Goal: Task Accomplishment & Management: Use online tool/utility

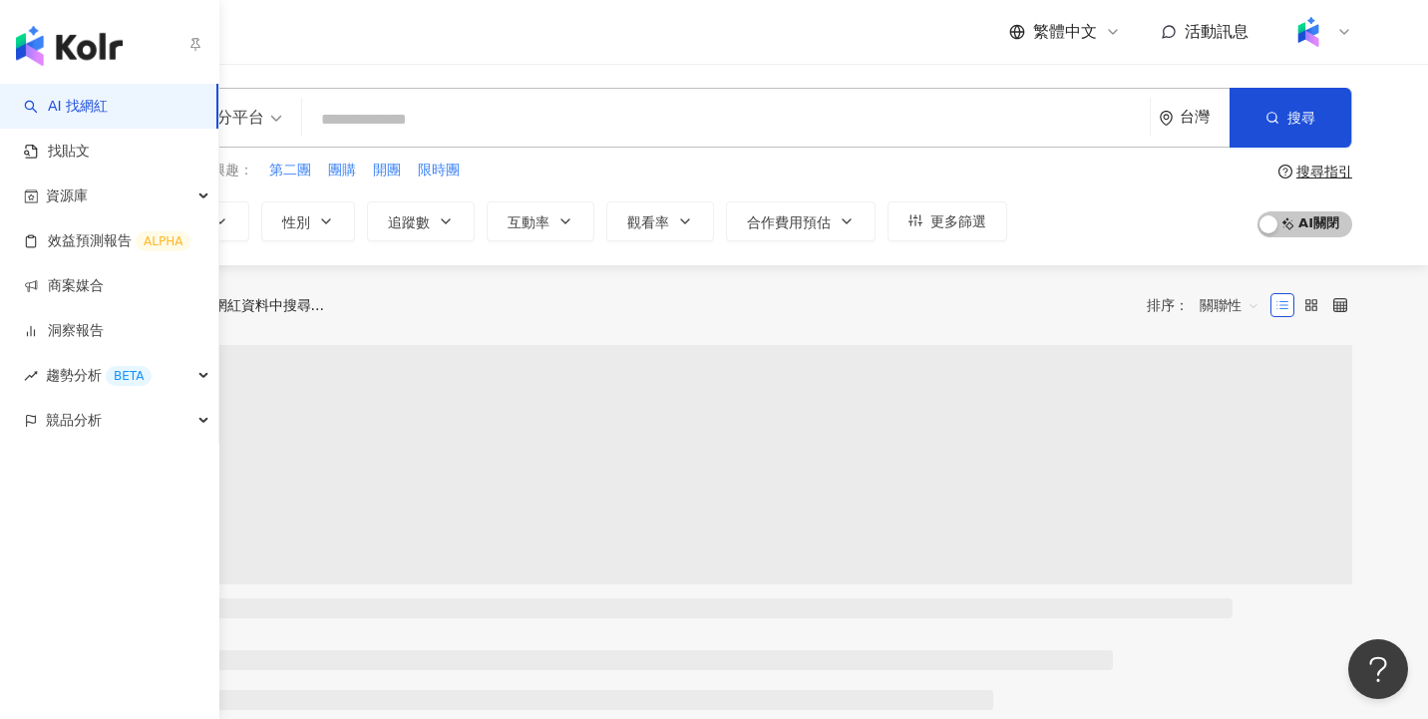
click at [108, 106] on link "AI 找網紅" at bounding box center [66, 107] width 84 height 20
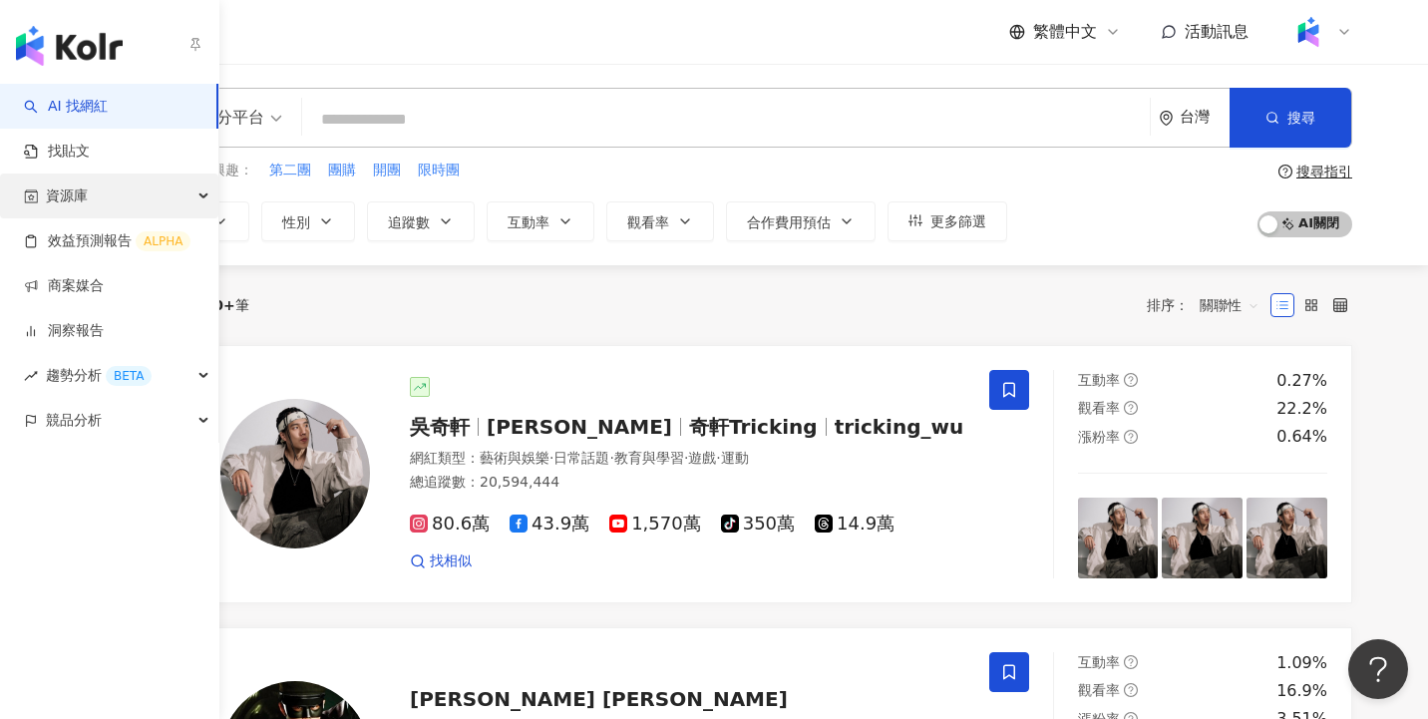
click at [150, 188] on div "資源庫" at bounding box center [109, 196] width 218 height 45
click at [72, 162] on link "找貼文" at bounding box center [57, 152] width 66 height 20
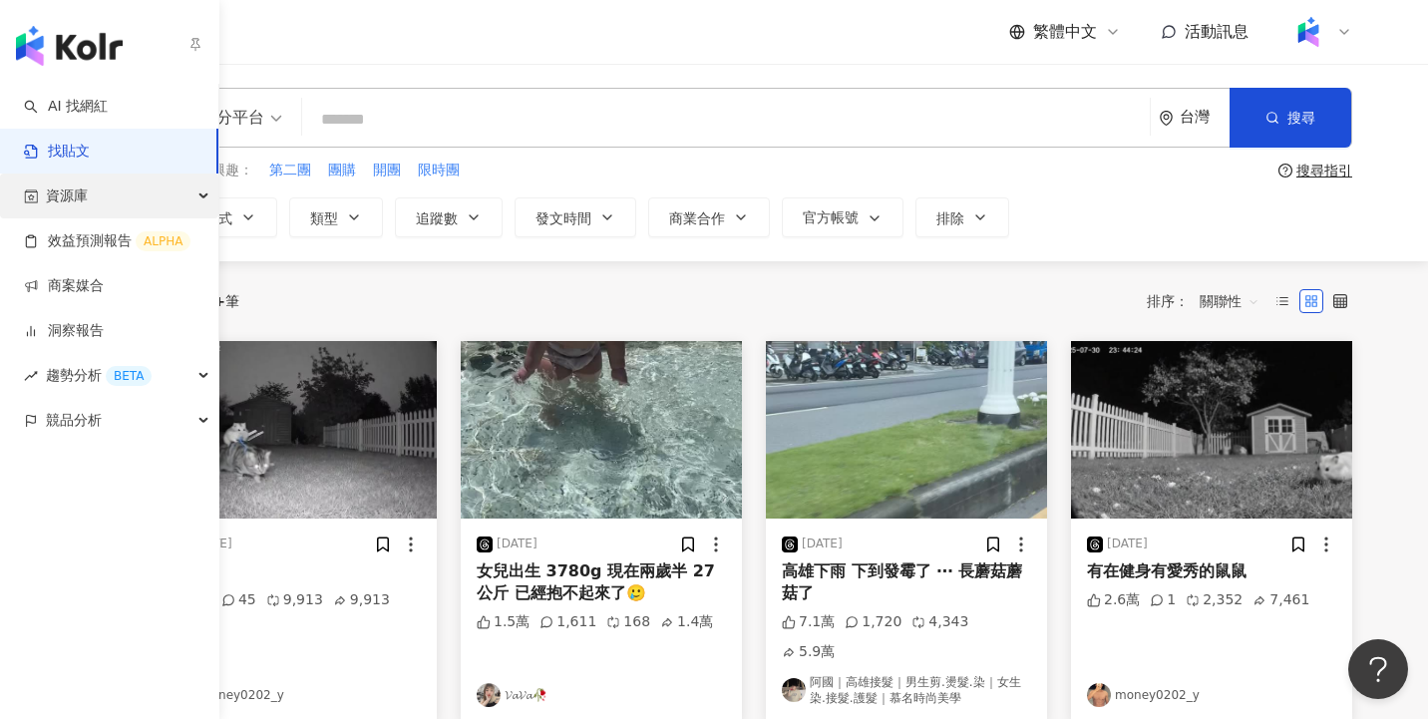
click at [203, 194] on div "資源庫" at bounding box center [109, 196] width 218 height 45
click at [104, 296] on link "商案媒合" at bounding box center [64, 286] width 80 height 20
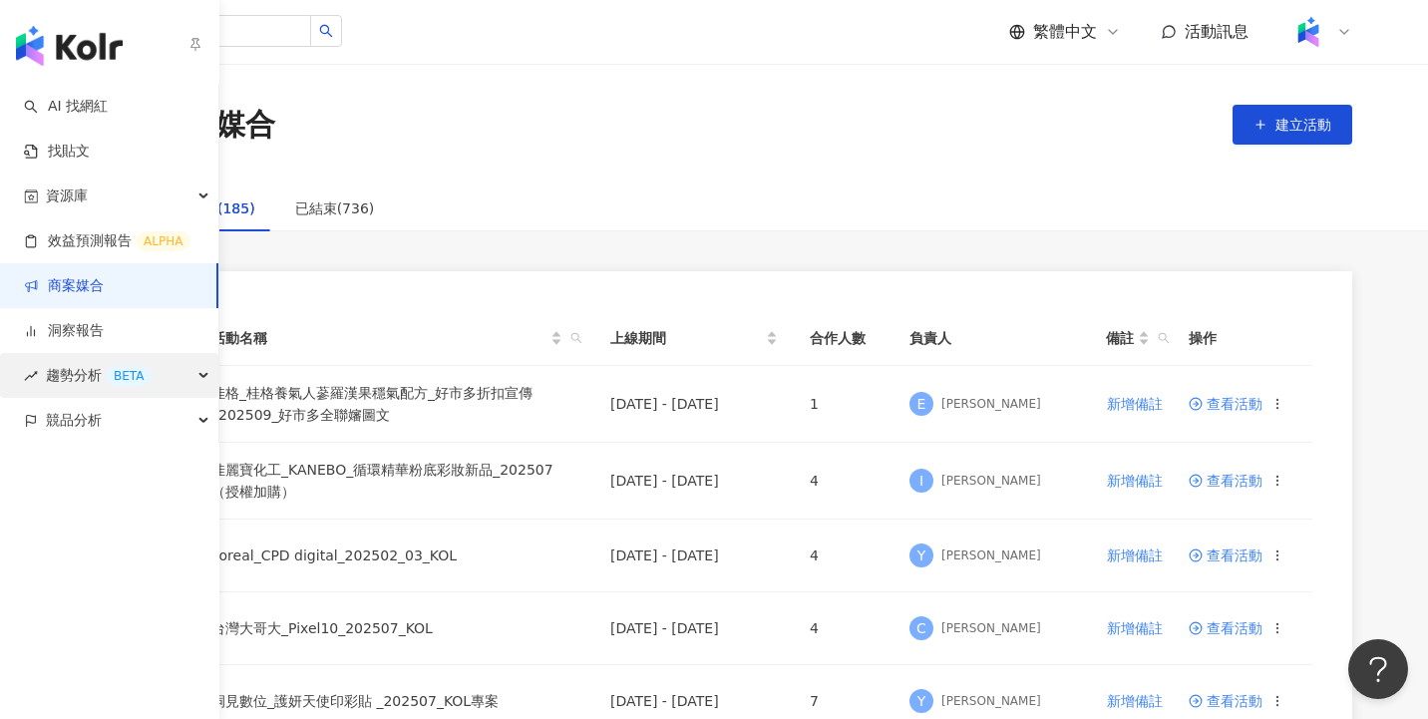
click at [155, 382] on div "趨勢分析 BETA" at bounding box center [109, 375] width 218 height 45
click at [117, 385] on div "BETA" at bounding box center [129, 376] width 46 height 20
click at [150, 418] on div "競品分析" at bounding box center [109, 420] width 218 height 45
click at [129, 423] on div "競品分析" at bounding box center [109, 420] width 218 height 45
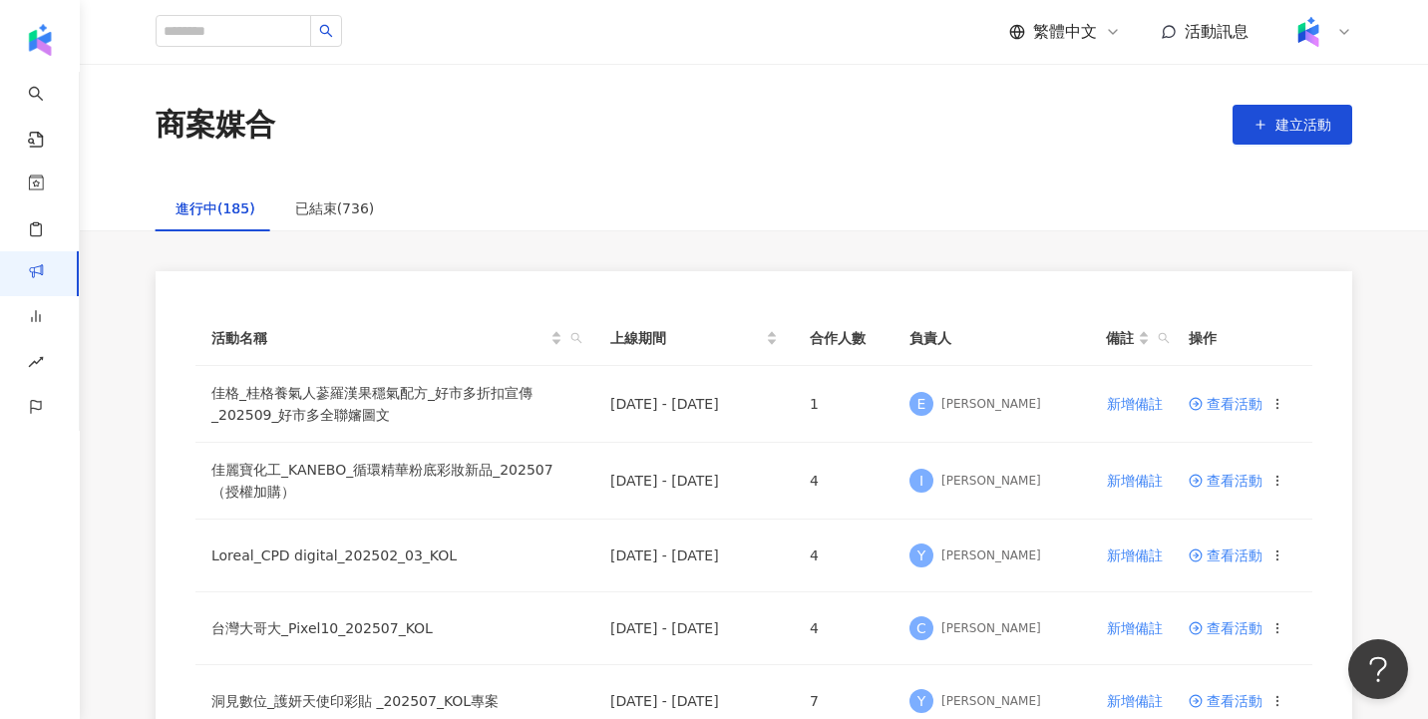
click at [972, 144] on div "商案媒合 建立活動" at bounding box center [754, 125] width 1277 height 42
